Goal: Check status: Check status

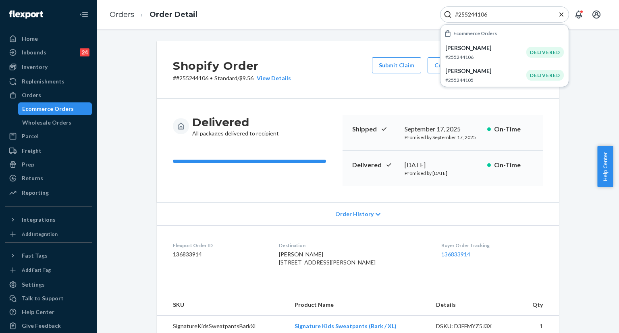
click at [502, 18] on input "#255244106" at bounding box center [500, 14] width 99 height 8
paste input "495927"
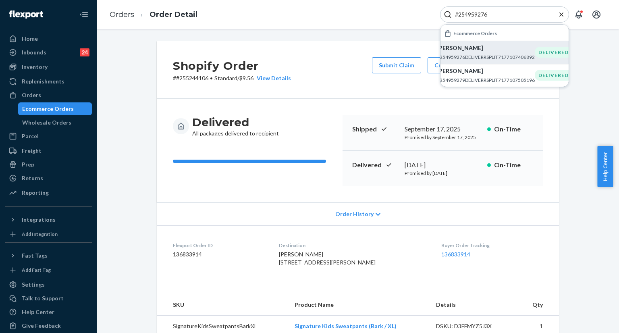
type input "#254959276"
click at [482, 45] on p "[PERSON_NAME]" at bounding box center [486, 48] width 98 height 8
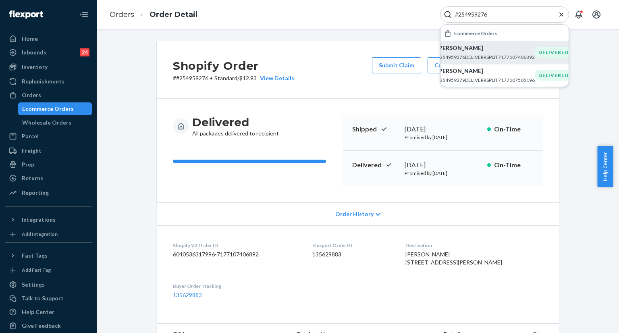
click at [563, 15] on icon "Close Search" at bounding box center [561, 14] width 8 height 8
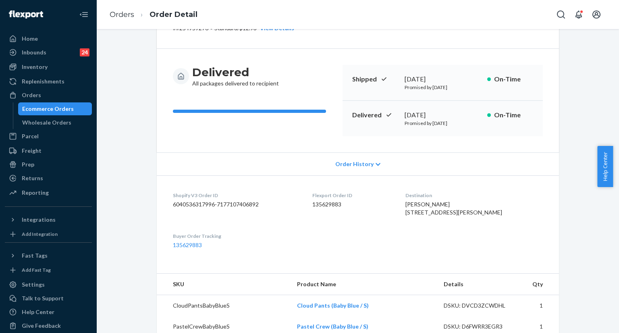
scroll to position [81, 0]
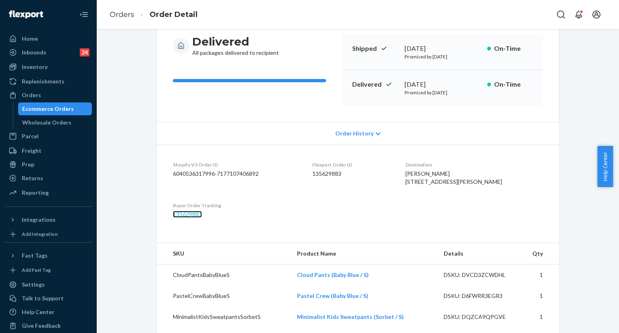
click at [181, 217] on link "135629883" at bounding box center [187, 214] width 29 height 7
click at [562, 12] on icon "Open Search Box" at bounding box center [561, 15] width 10 height 10
click at [534, 13] on input "Search Input" at bounding box center [500, 14] width 99 height 8
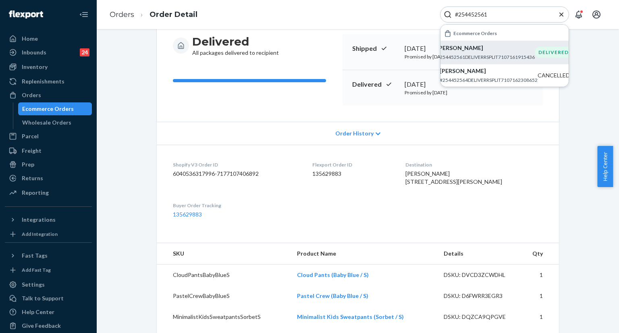
type input "#254452561"
click at [472, 54] on p "#254452561DELIVERRSPLIT7107161915436" at bounding box center [486, 57] width 98 height 7
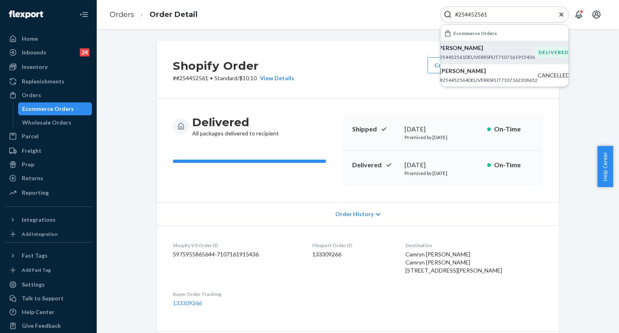
click at [564, 17] on icon "Close Search" at bounding box center [561, 14] width 8 height 8
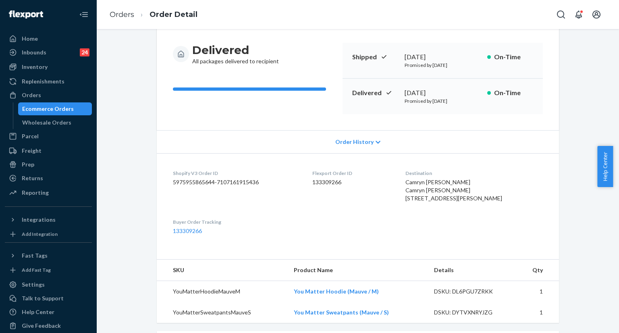
scroll to position [81, 0]
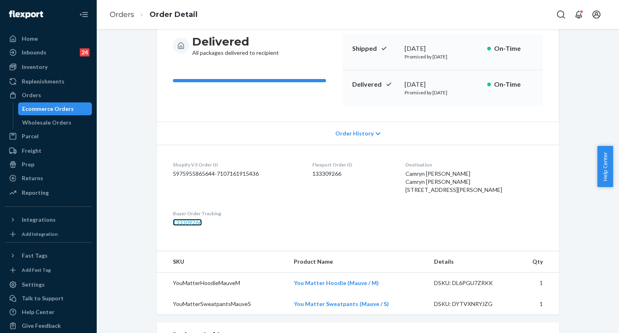
click at [175, 226] on link "133309266" at bounding box center [187, 222] width 29 height 7
click at [558, 16] on icon "Open Search Box" at bounding box center [561, 14] width 8 height 8
click at [531, 15] on input "Search Input" at bounding box center [500, 14] width 99 height 8
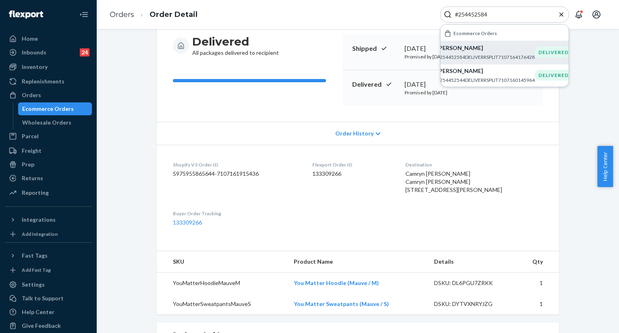
type input "#254452584"
click at [479, 49] on p "[PERSON_NAME]" at bounding box center [486, 48] width 98 height 8
